Goal: Transaction & Acquisition: Purchase product/service

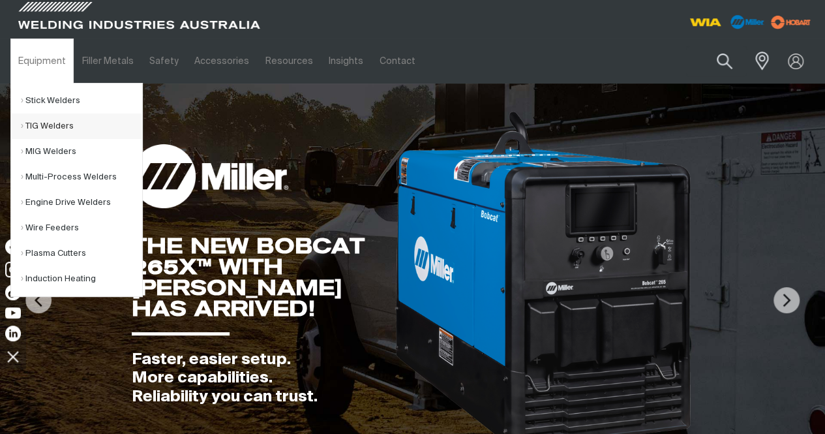
click at [60, 119] on link "TIG Welders" at bounding box center [81, 126] width 121 height 25
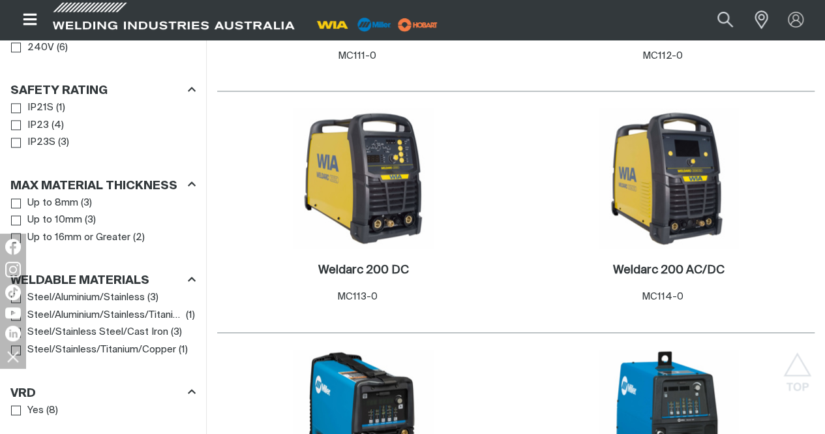
scroll to position [1305, 0]
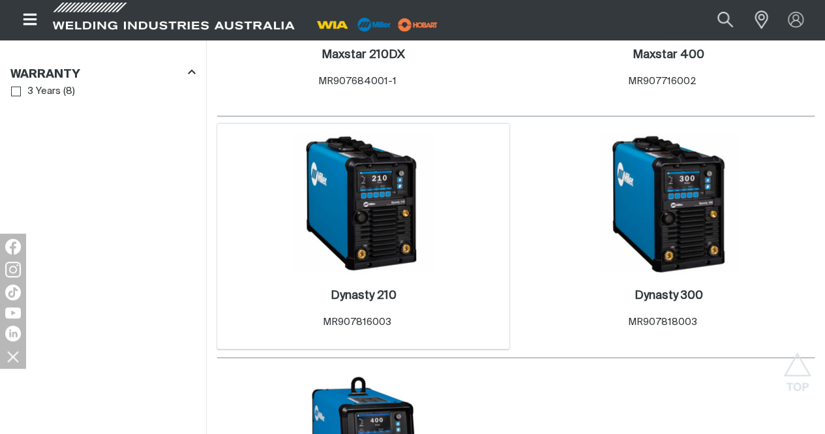
click at [336, 134] on img at bounding box center [364, 204] width 140 height 140
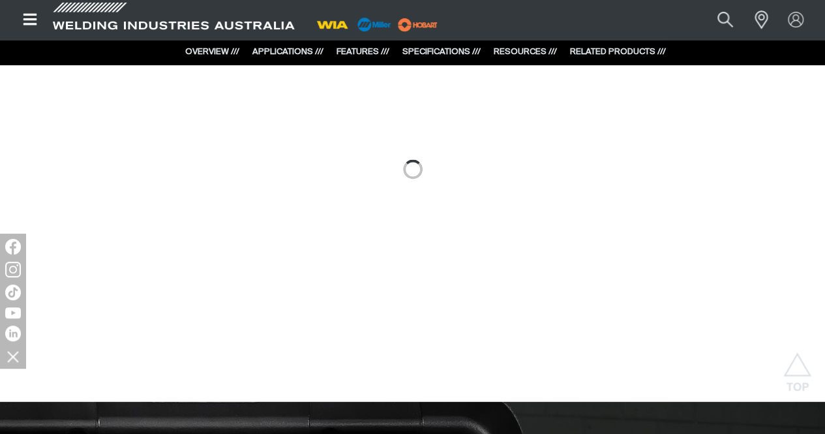
scroll to position [979, 0]
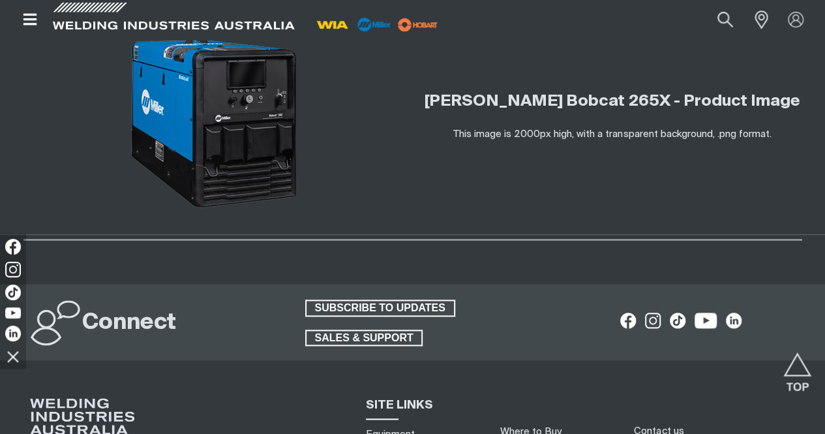
scroll to position [3192, 0]
